Goal: Browse casually

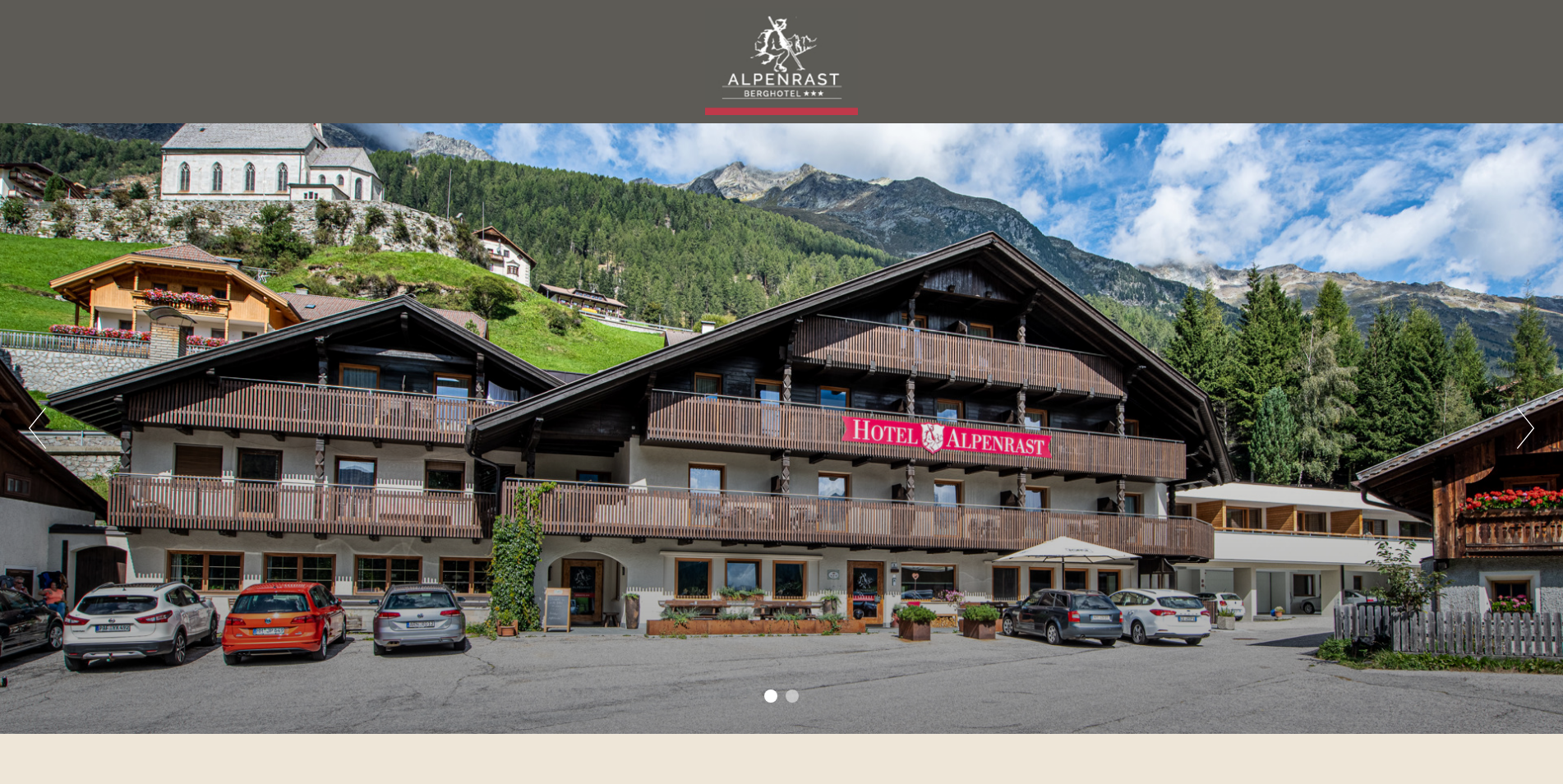
click at [1529, 427] on button "Next" at bounding box center [1525, 427] width 18 height 41
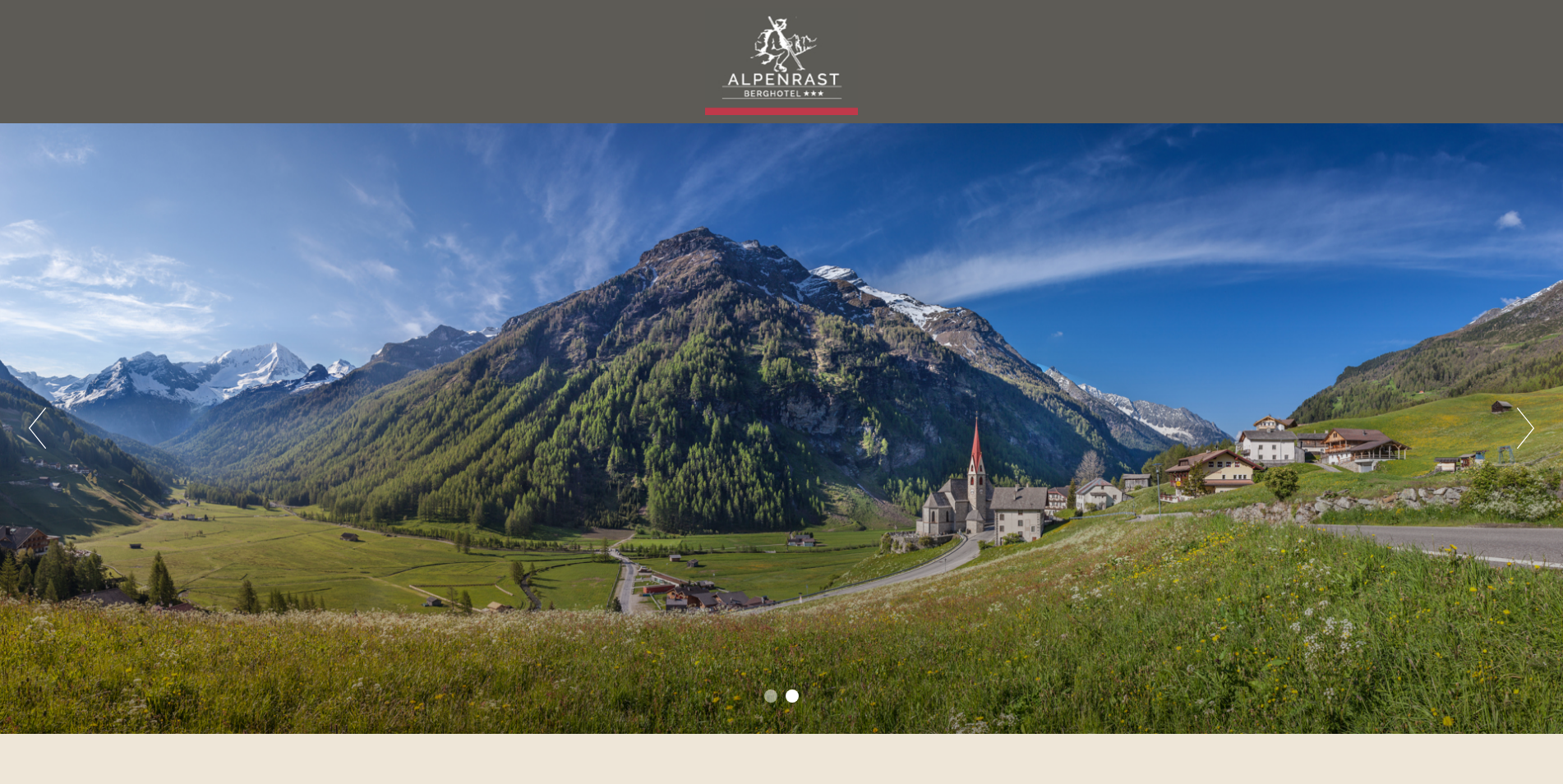
click at [1525, 427] on button "Next" at bounding box center [1525, 427] width 18 height 41
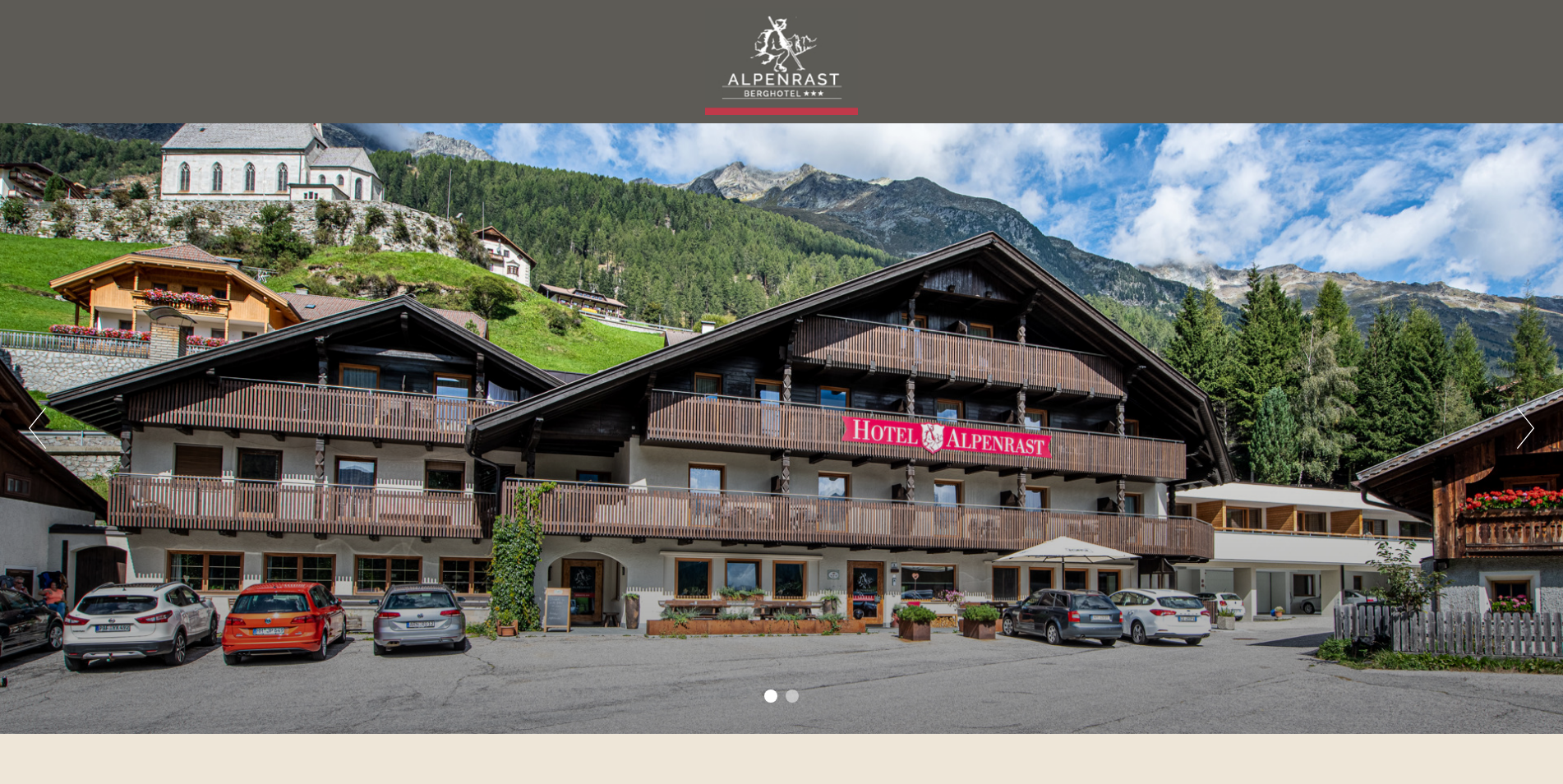
click at [1525, 427] on button "Next" at bounding box center [1525, 427] width 18 height 41
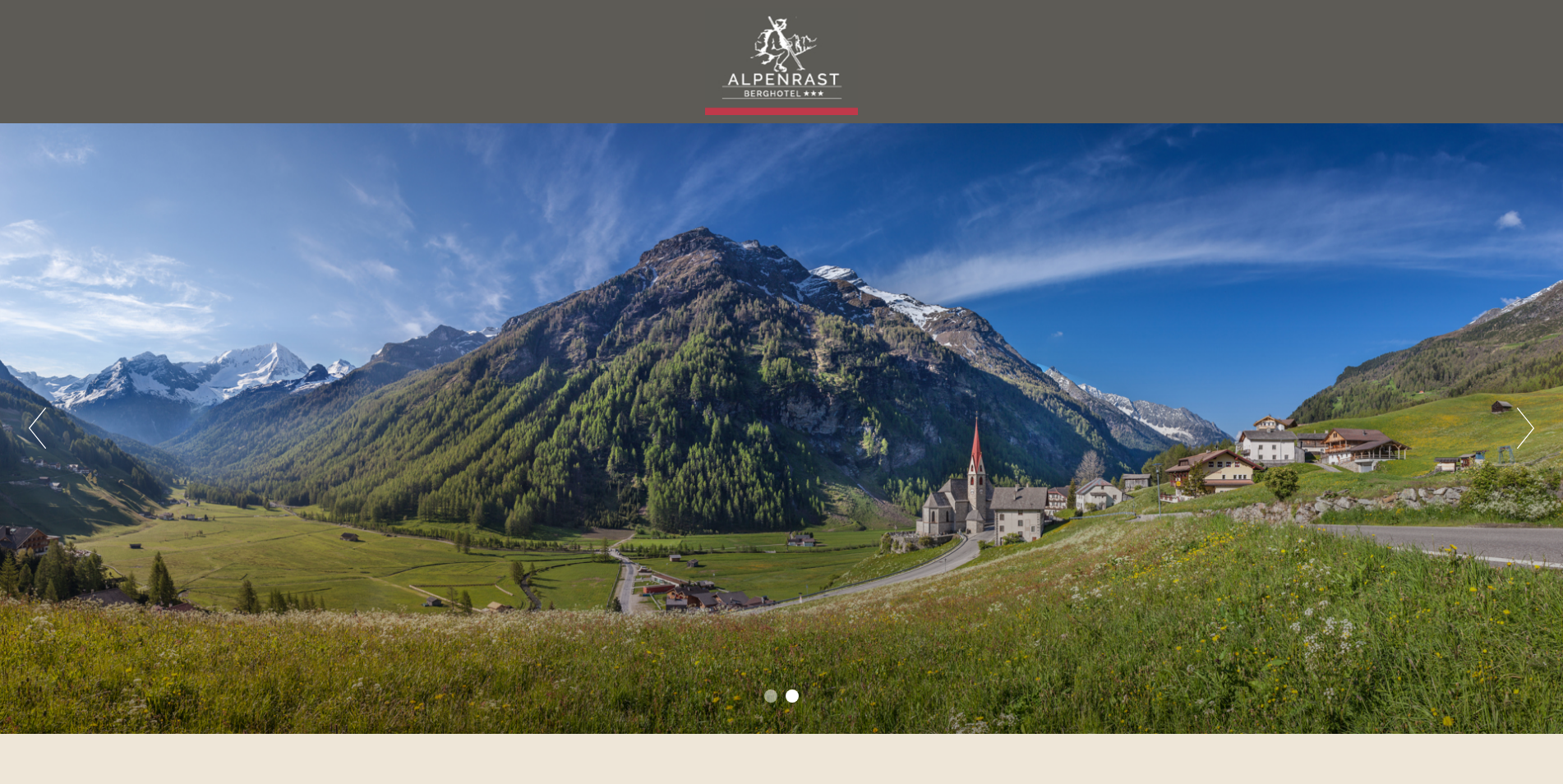
click at [1525, 427] on button "Next" at bounding box center [1525, 427] width 18 height 41
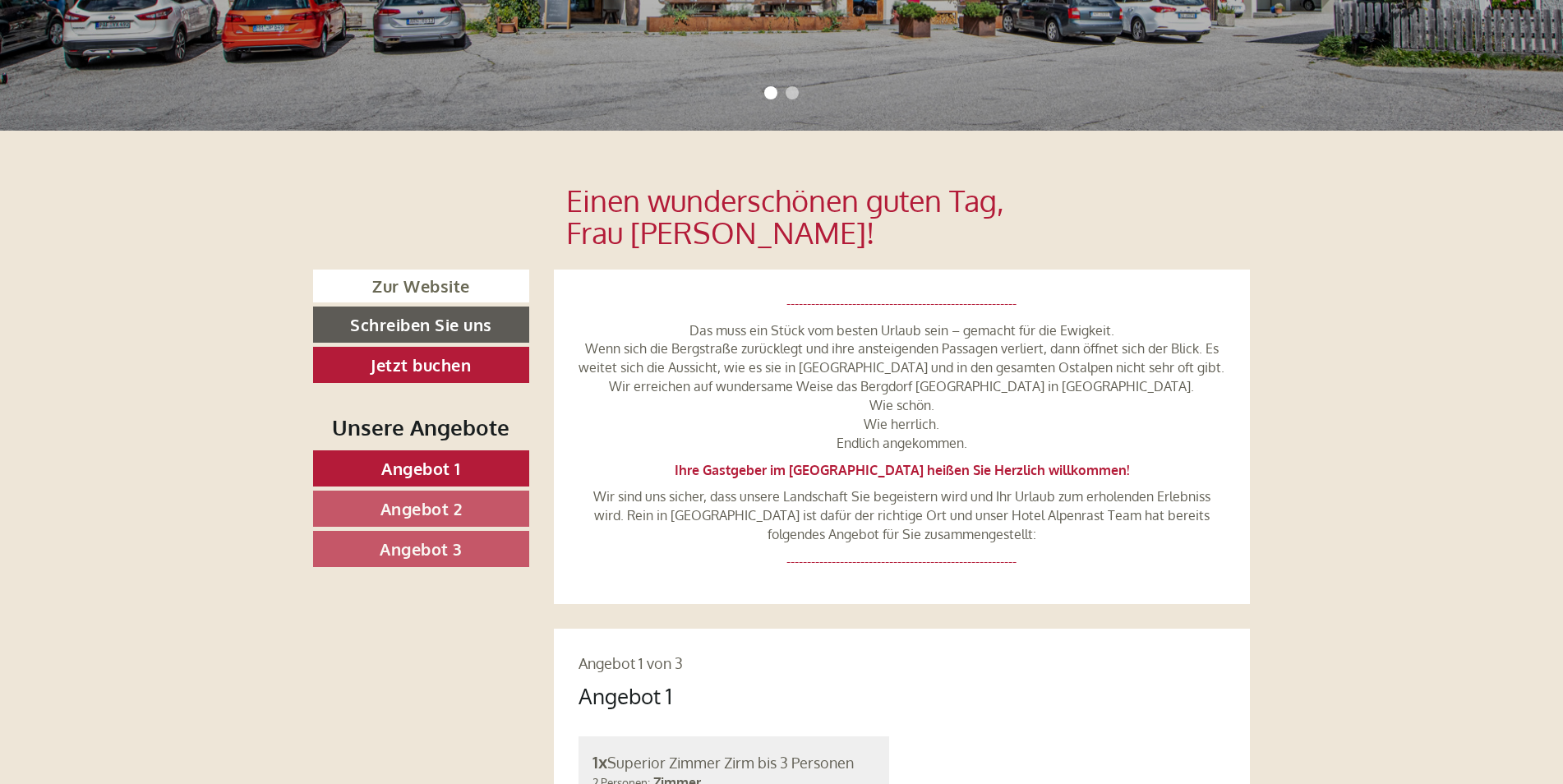
scroll to position [575, 0]
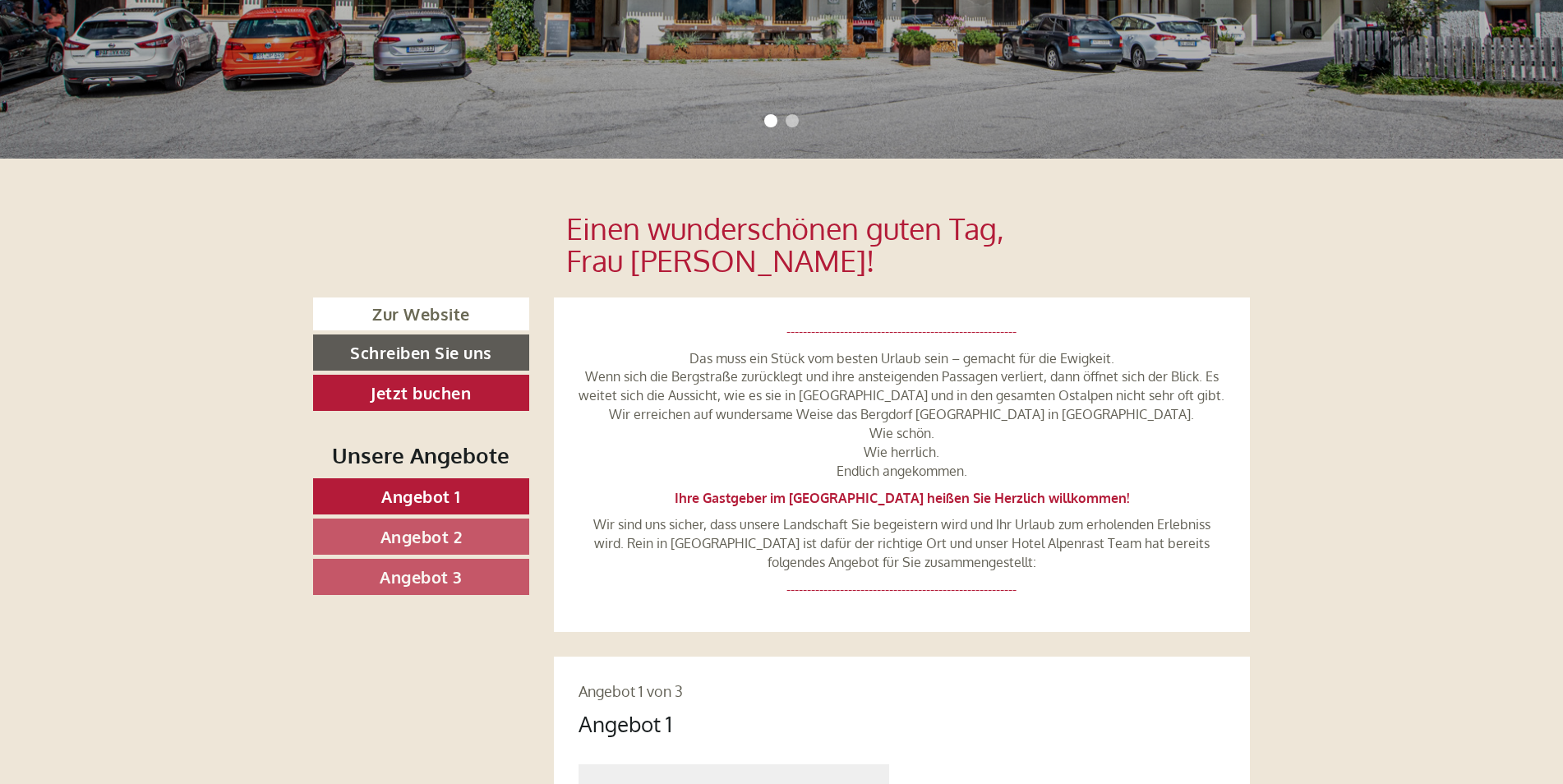
drag, startPoint x: 1552, startPoint y: 753, endPoint x: 1440, endPoint y: 713, distance: 118.9
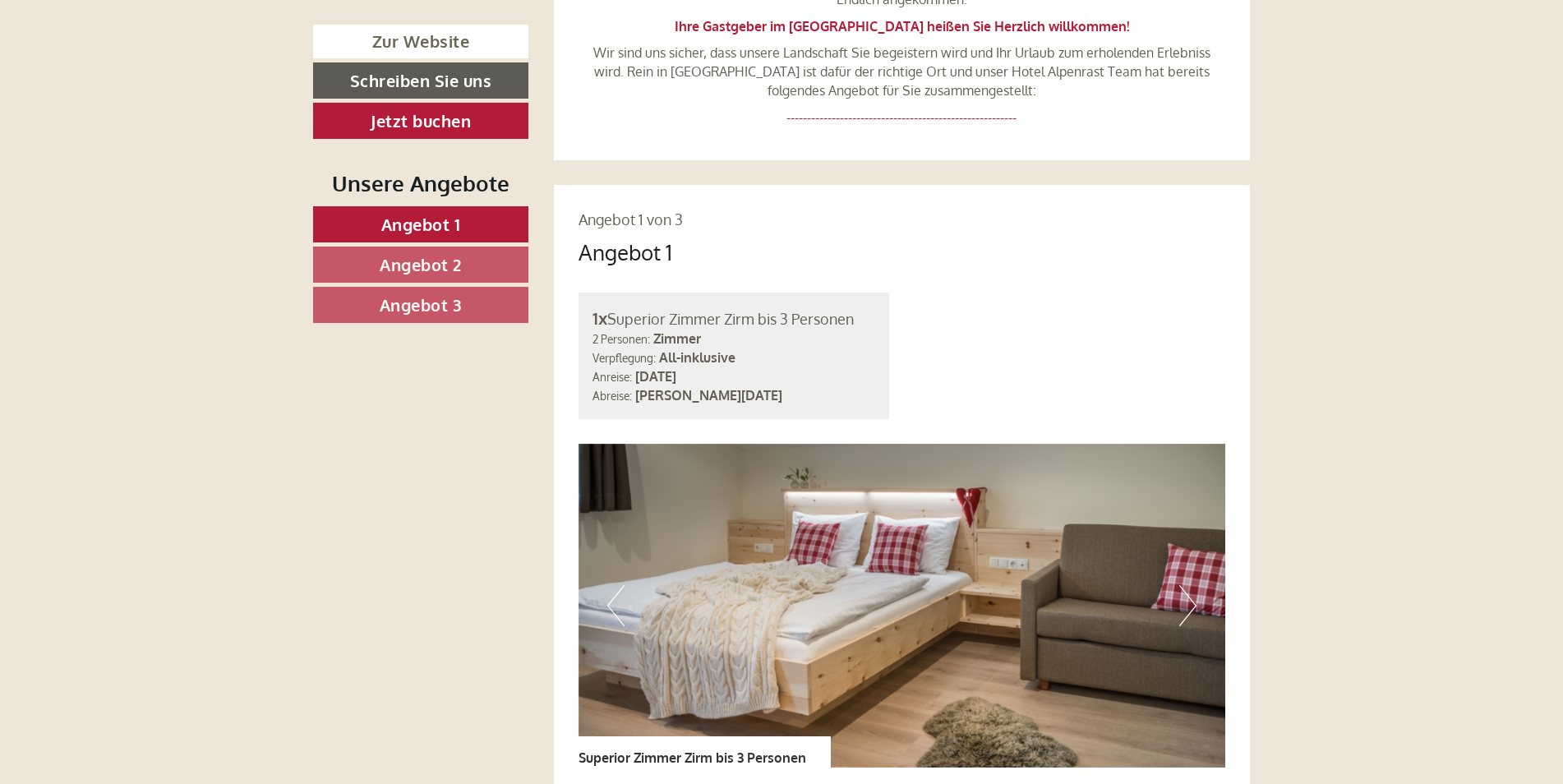
scroll to position [1151, 0]
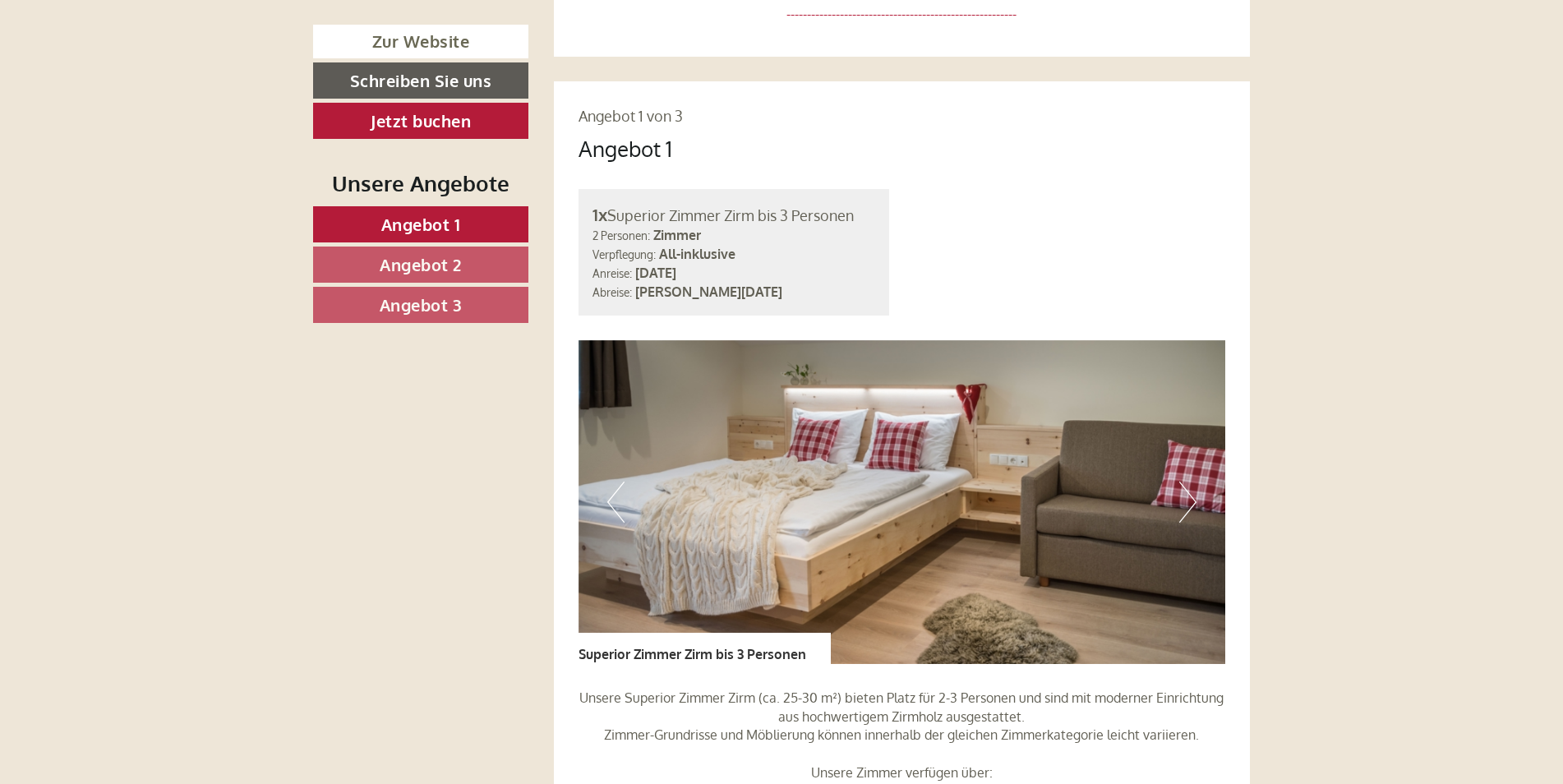
click at [1186, 485] on button "Next" at bounding box center [1188, 502] width 18 height 41
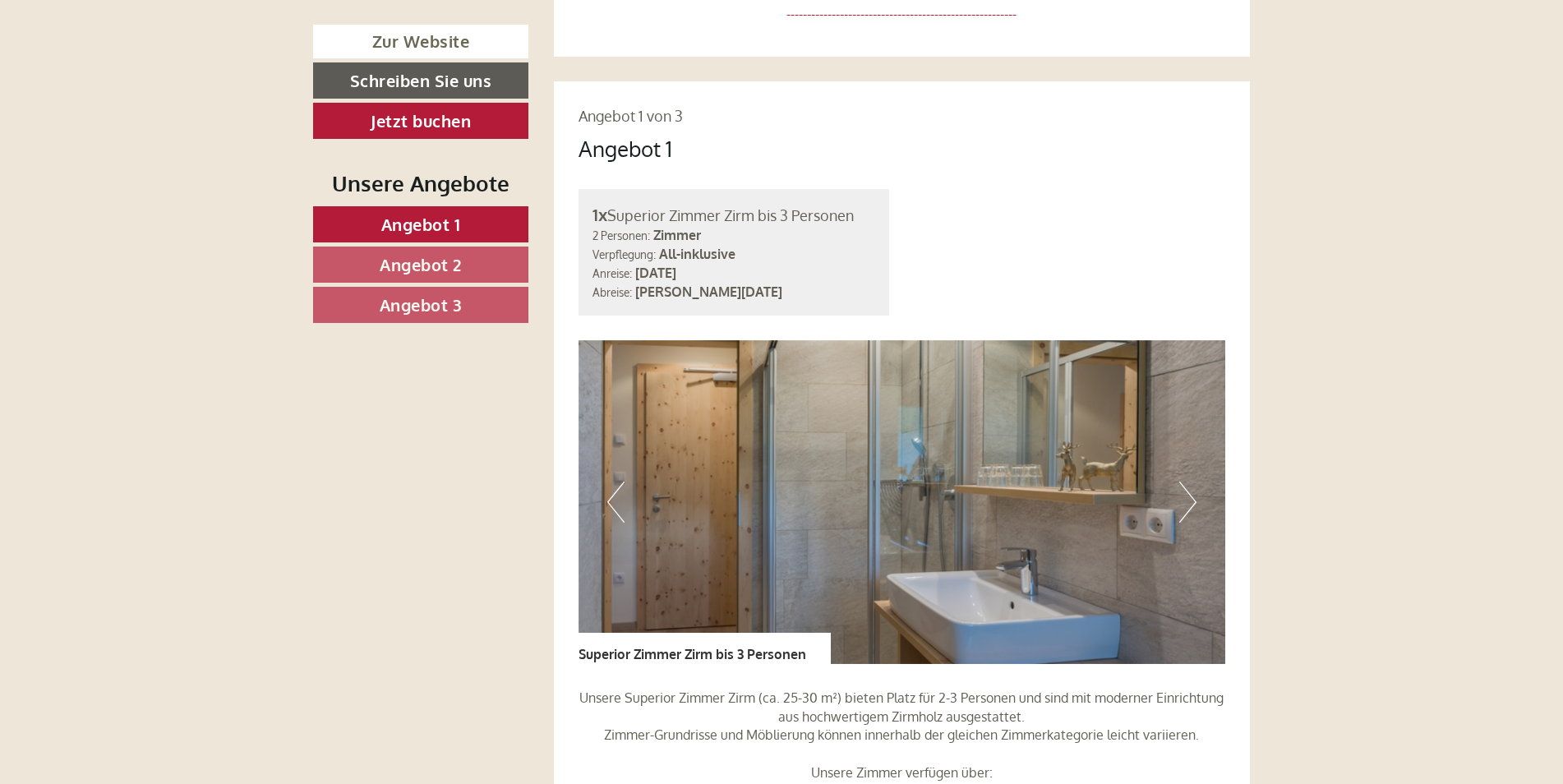
click at [1186, 485] on button "Next" at bounding box center [1188, 502] width 18 height 41
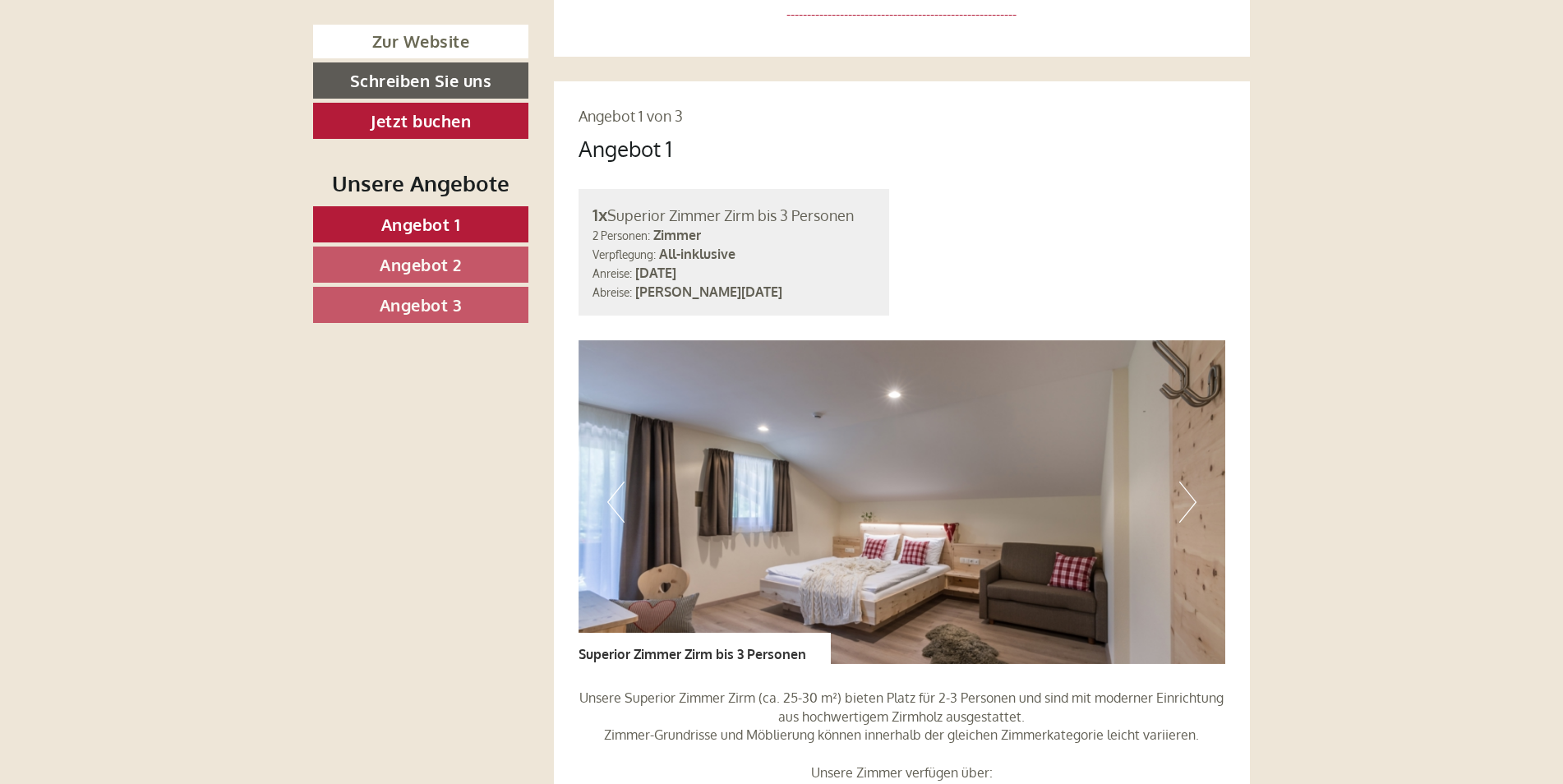
click at [1191, 482] on button "Next" at bounding box center [1188, 502] width 18 height 41
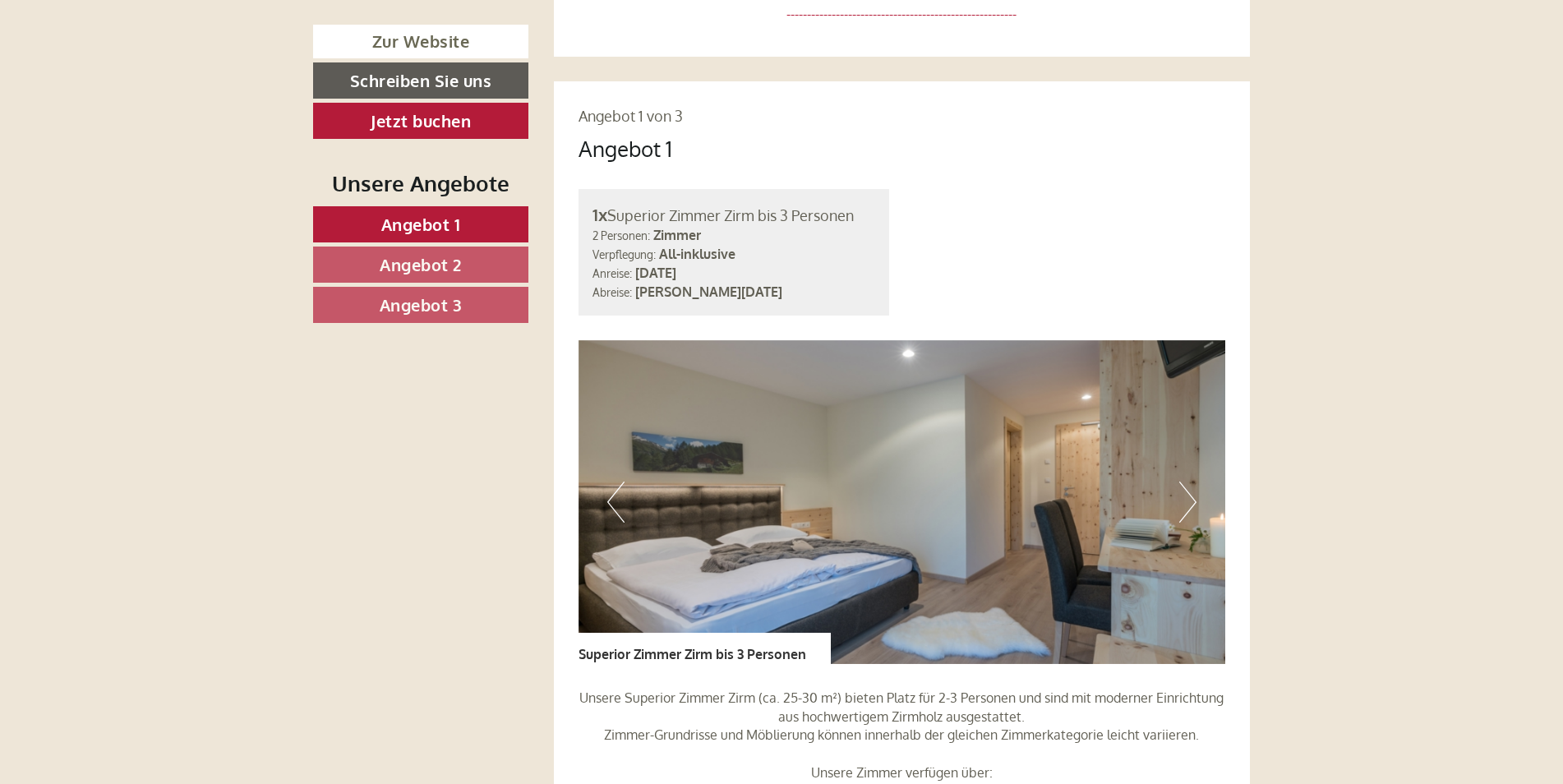
click at [1191, 482] on button "Next" at bounding box center [1188, 502] width 18 height 41
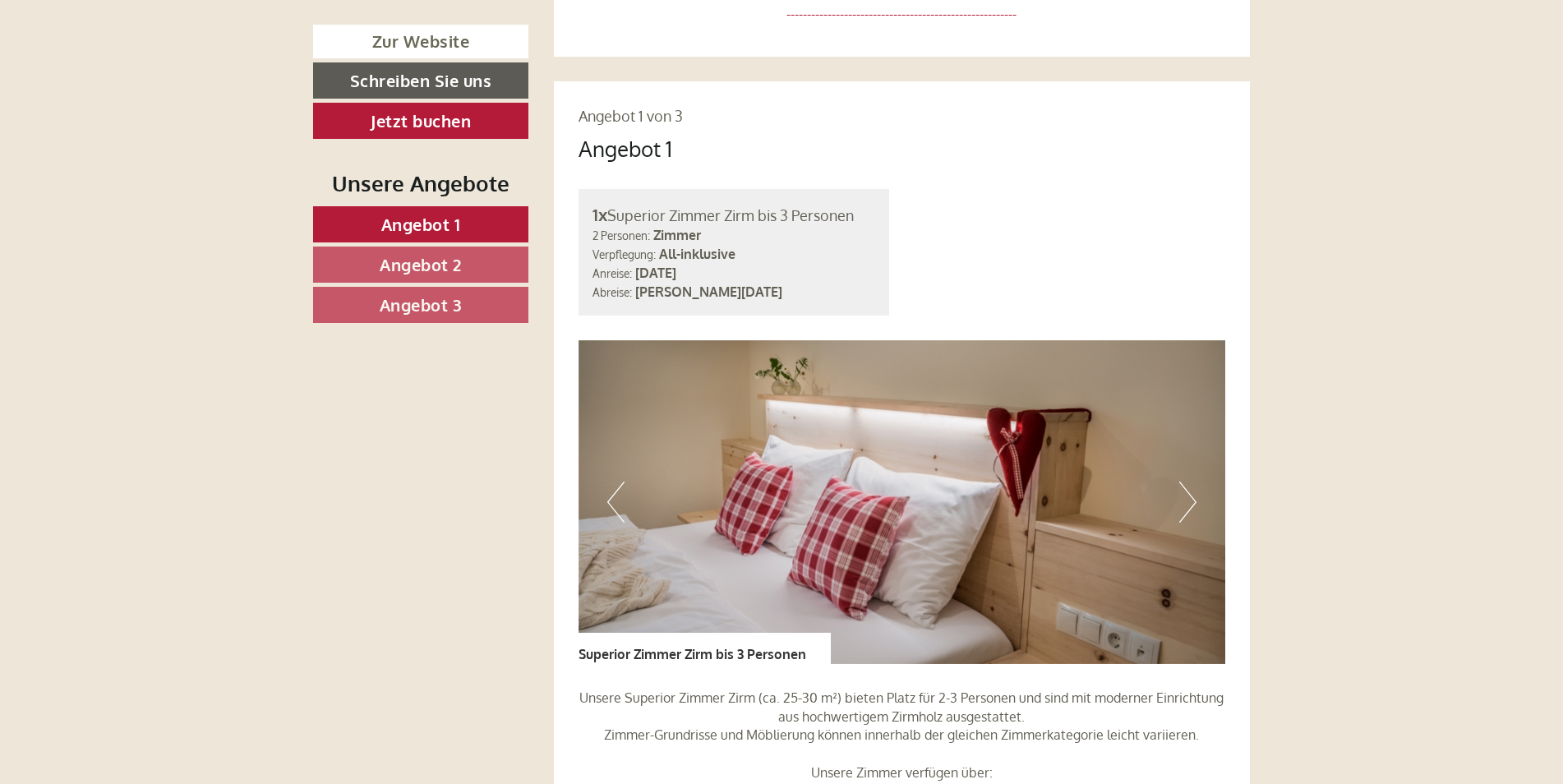
click at [1191, 482] on button "Next" at bounding box center [1188, 502] width 18 height 41
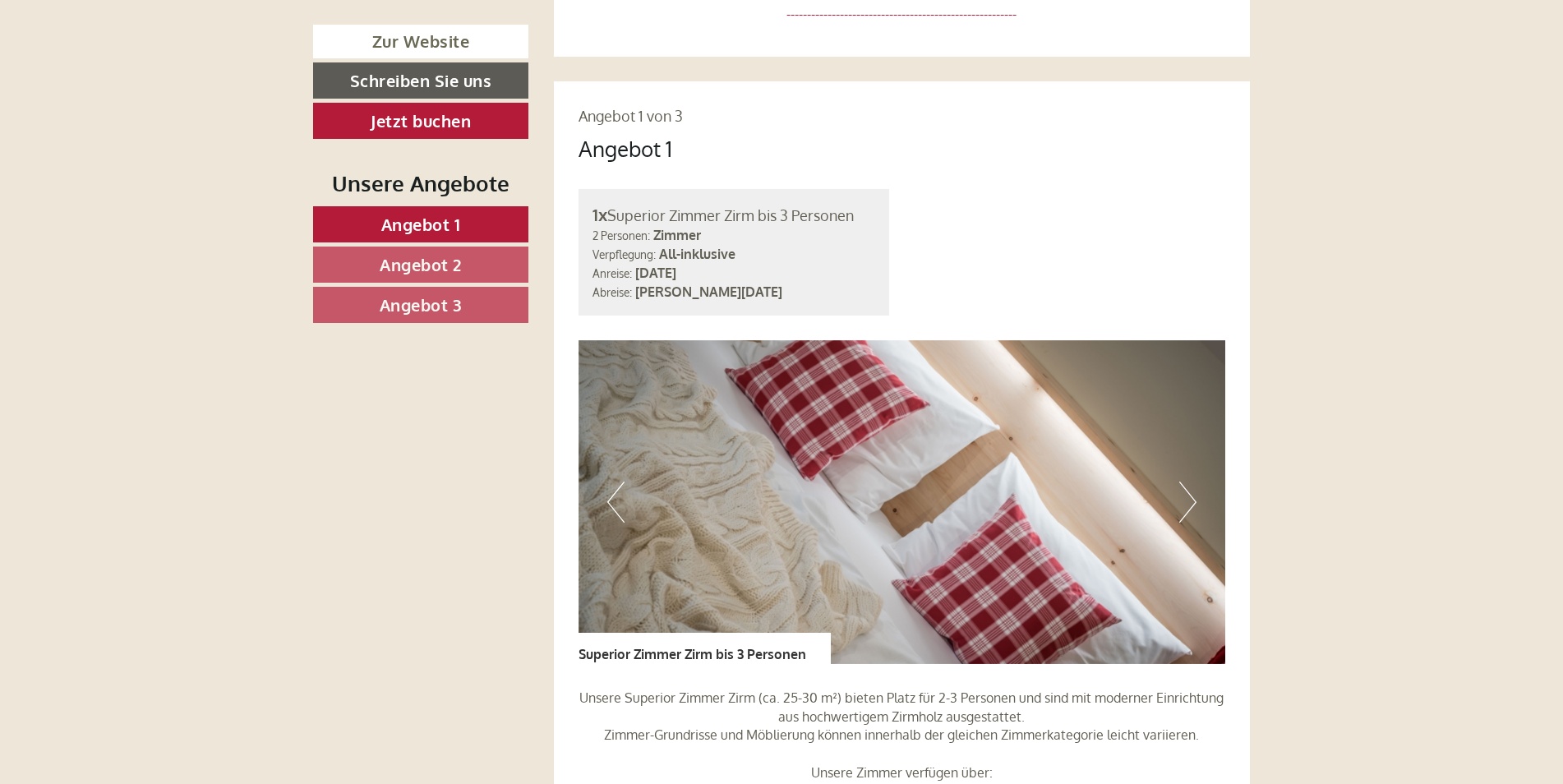
click at [1191, 482] on button "Next" at bounding box center [1188, 502] width 18 height 41
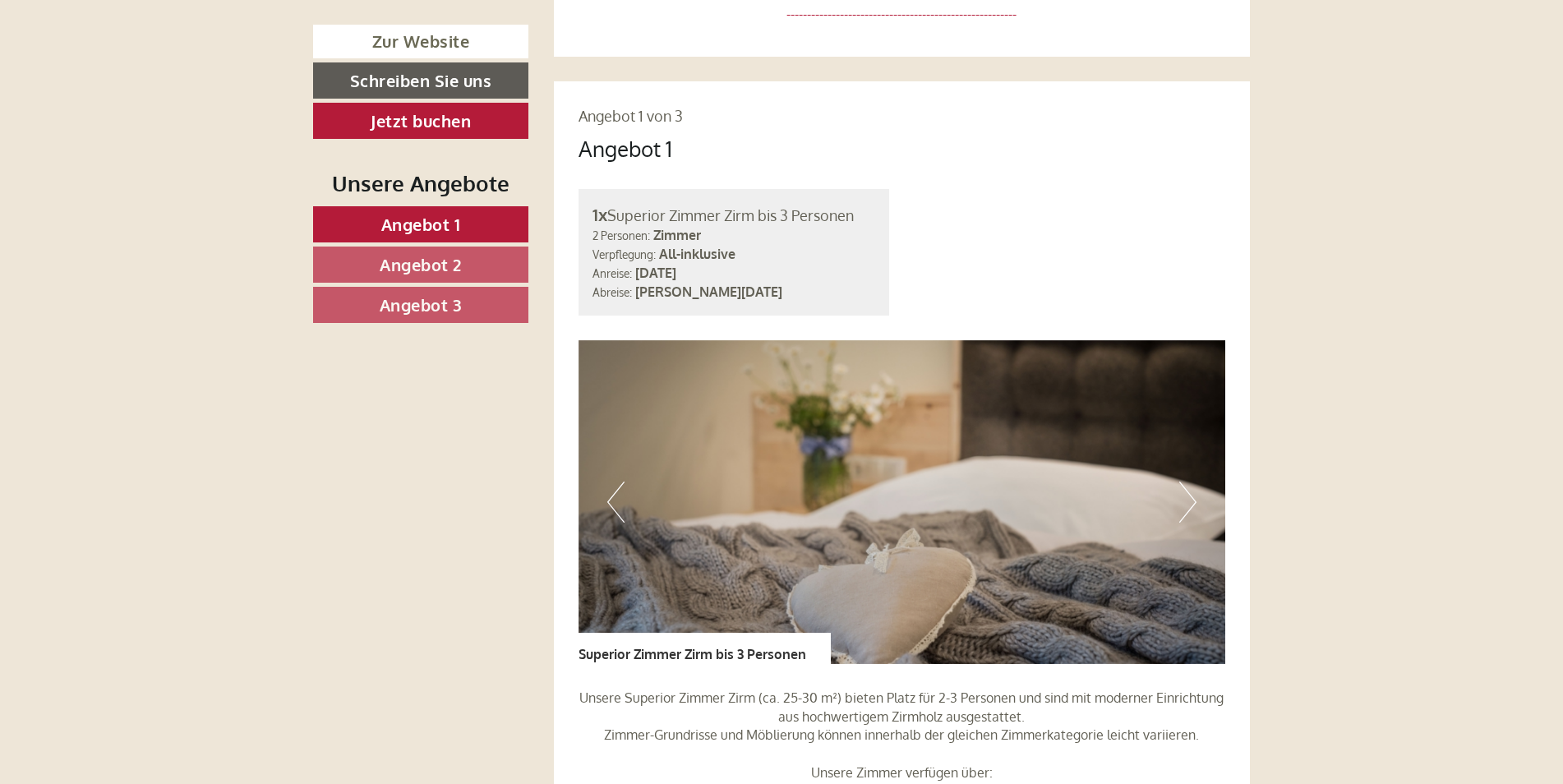
click at [1191, 482] on button "Next" at bounding box center [1188, 502] width 18 height 41
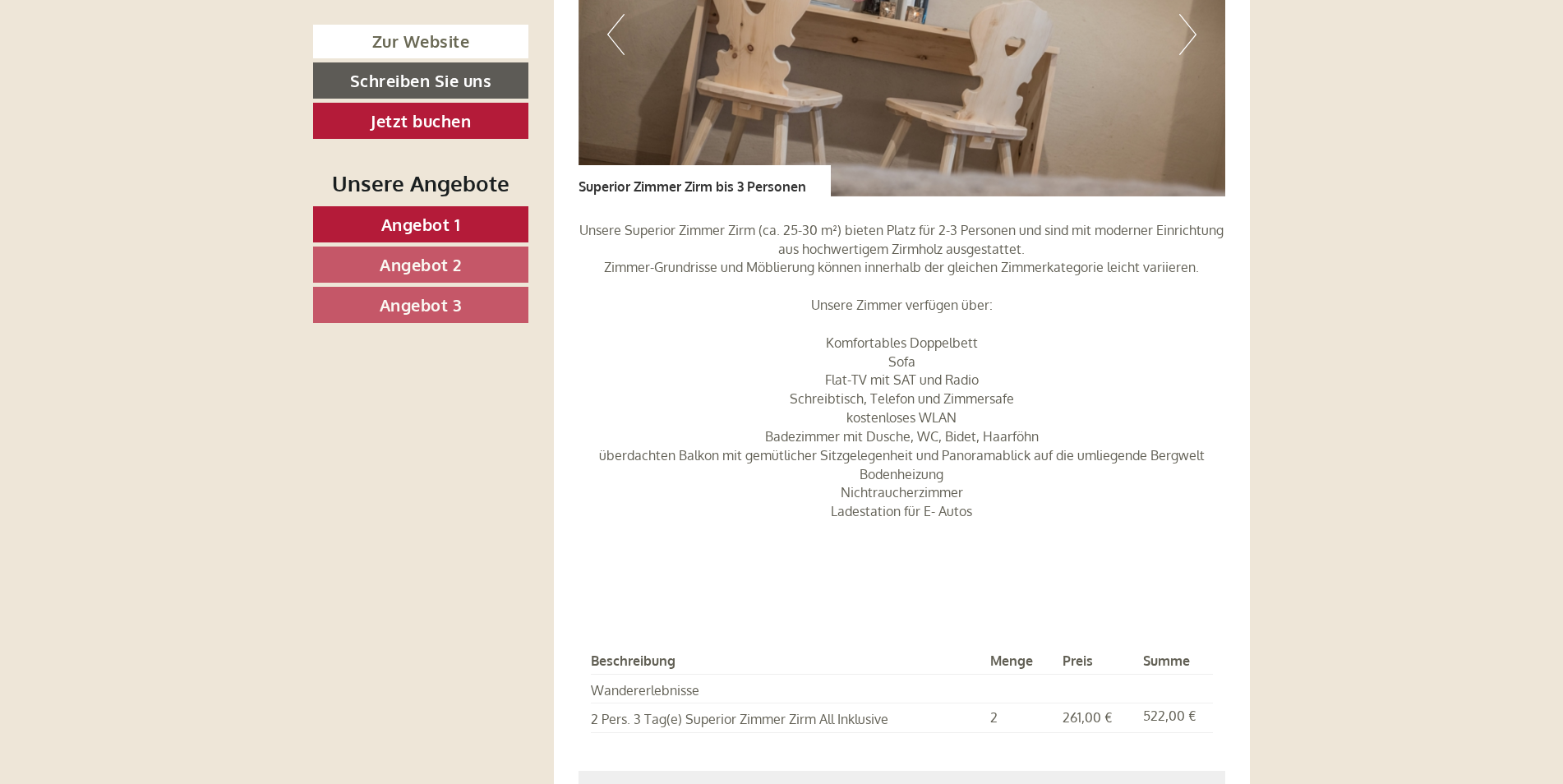
scroll to position [1644, 0]
